Goal: Transaction & Acquisition: Purchase product/service

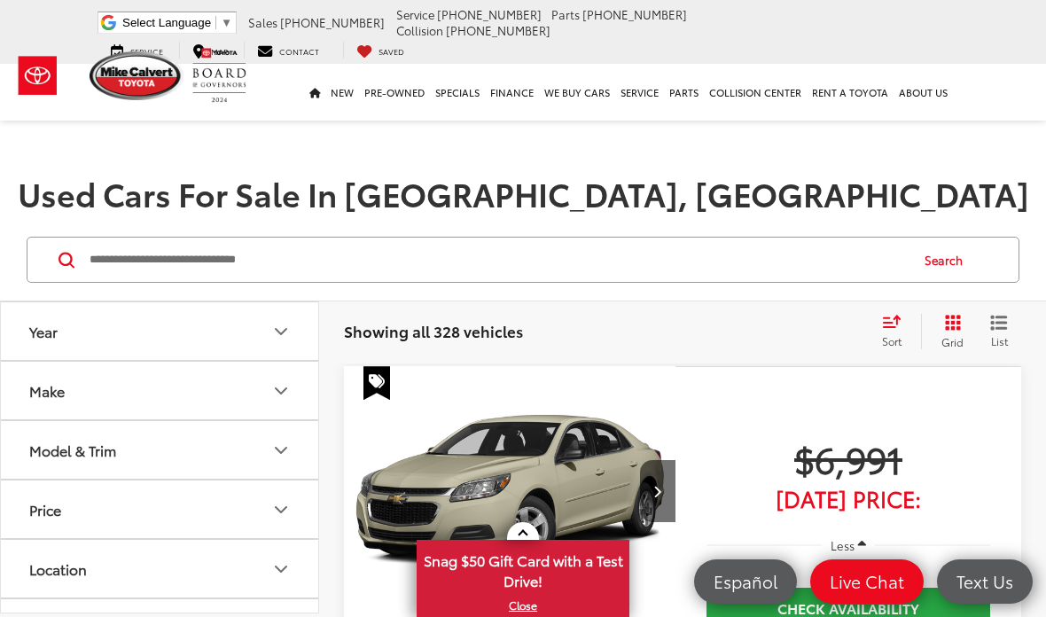
click at [139, 256] on input "Search by Make, Model, or Keyword" at bounding box center [498, 259] width 820 height 43
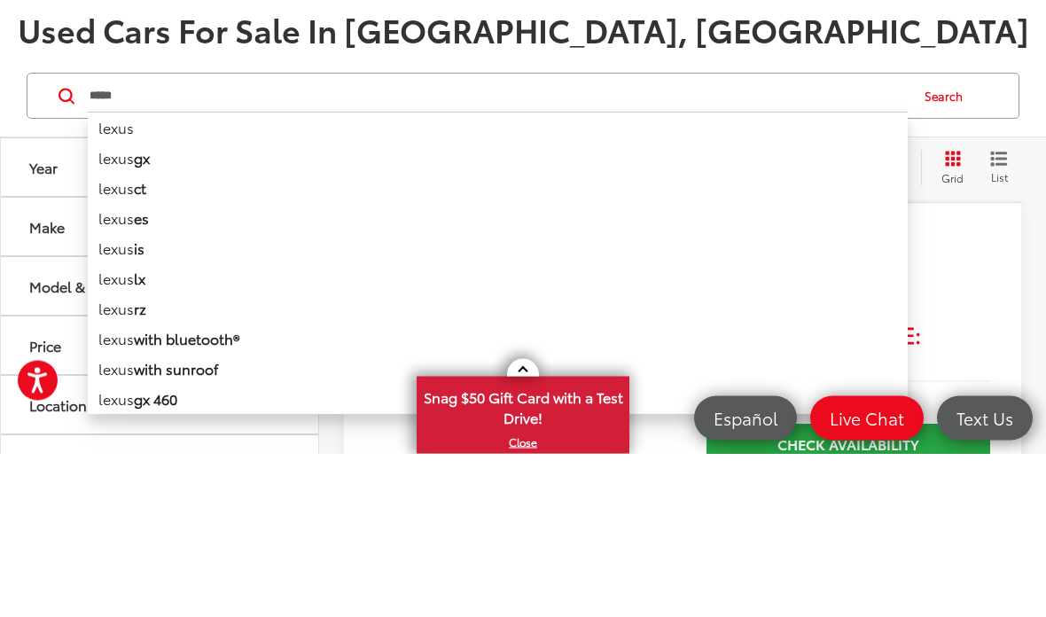
type input "*****"
click at [959, 238] on button "Search" at bounding box center [948, 260] width 81 height 44
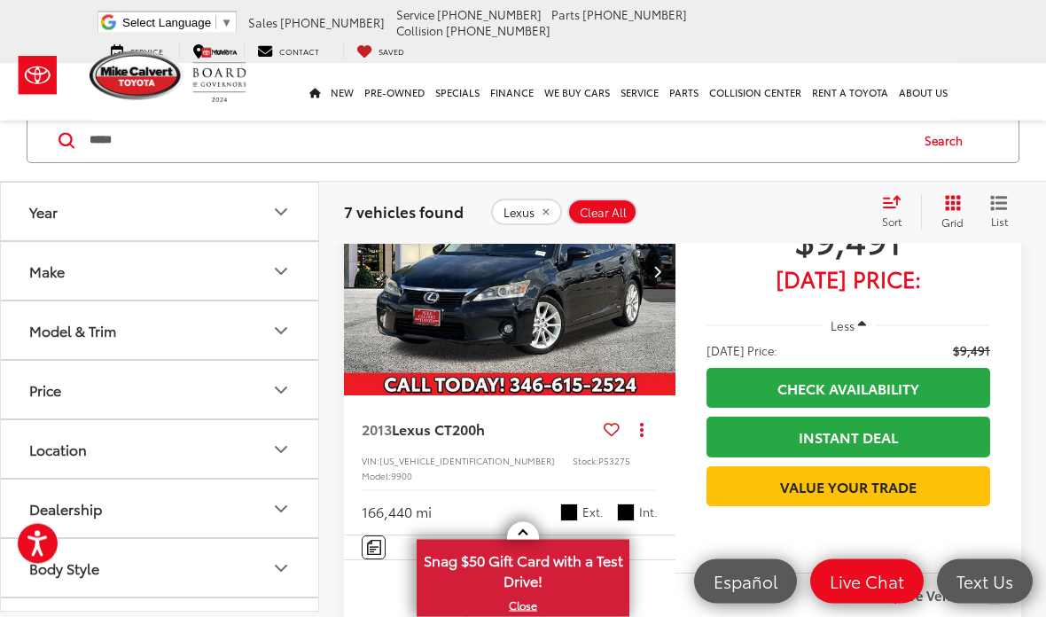
scroll to position [746, 0]
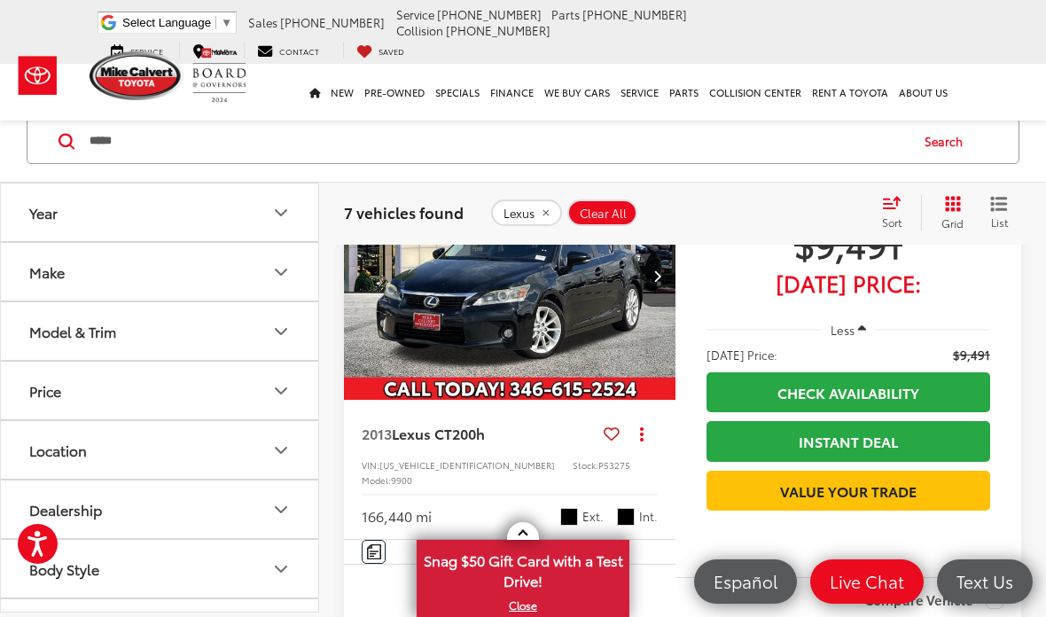
click at [725, 265] on span "$9,491" at bounding box center [849, 243] width 284 height 44
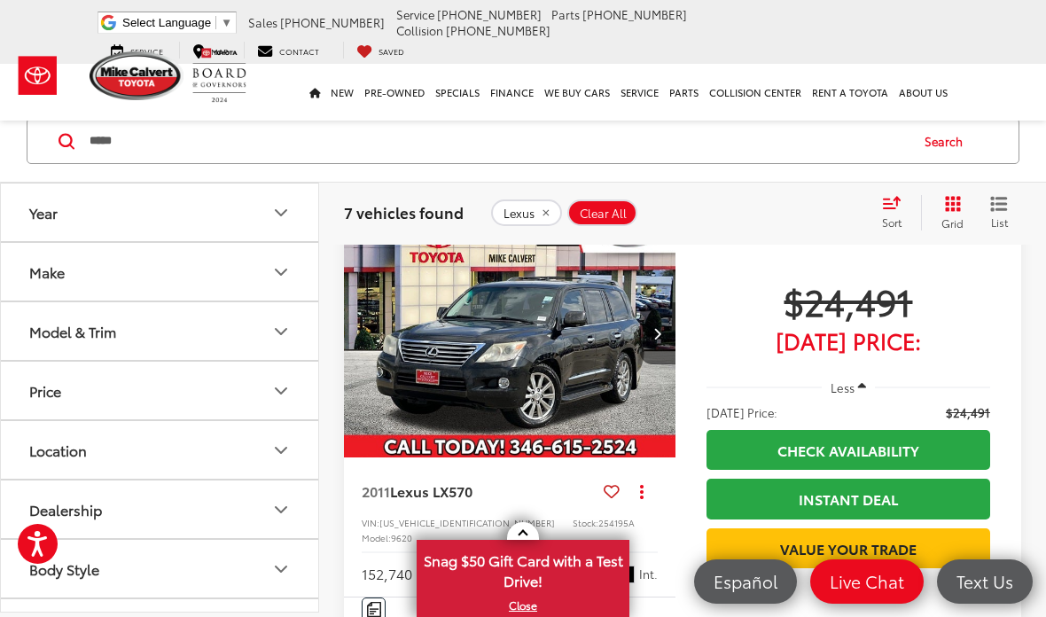
scroll to position [1219, 0]
